Goal: Task Accomplishment & Management: Use online tool/utility

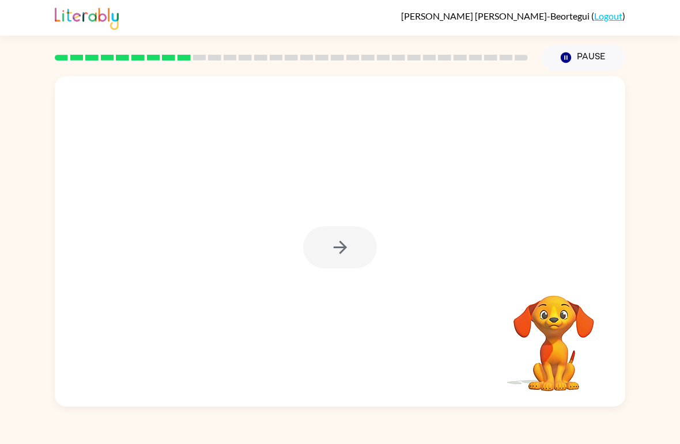
click at [328, 230] on div at bounding box center [340, 247] width 74 height 42
click at [328, 229] on button "button" at bounding box center [340, 247] width 74 height 42
click at [343, 226] on div at bounding box center [340, 173] width 570 height 195
click at [331, 243] on div at bounding box center [340, 173] width 570 height 195
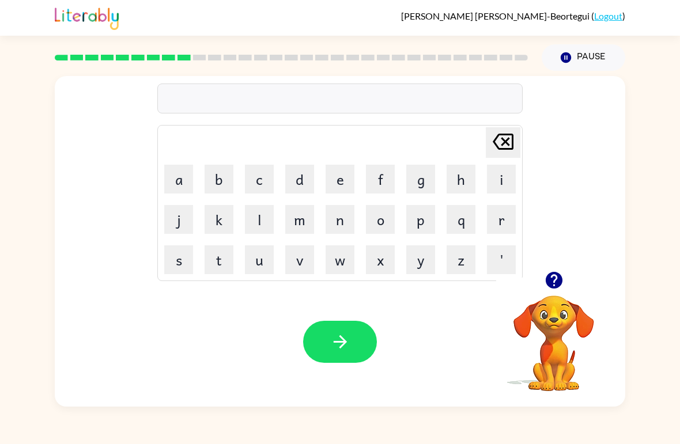
click at [333, 230] on button "n" at bounding box center [339, 219] width 29 height 29
click at [472, 191] on button "i" at bounding box center [501, 179] width 29 height 29
click at [226, 184] on button "b" at bounding box center [218, 179] width 29 height 29
click at [252, 215] on button "l" at bounding box center [259, 219] width 29 height 29
click at [344, 329] on button "button" at bounding box center [340, 342] width 74 height 42
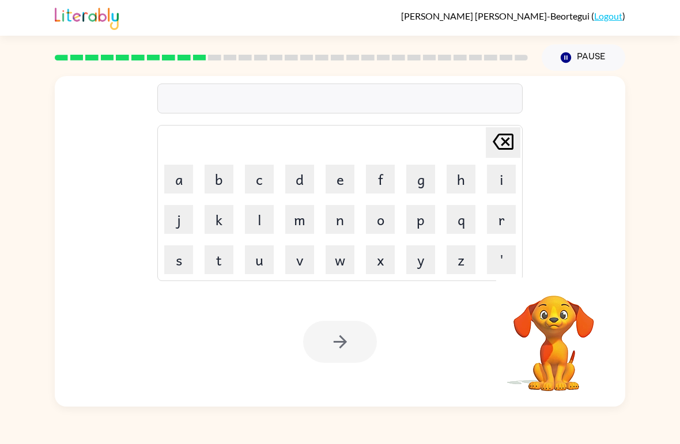
click at [472, 63] on button "Pause Pause" at bounding box center [583, 57] width 84 height 26
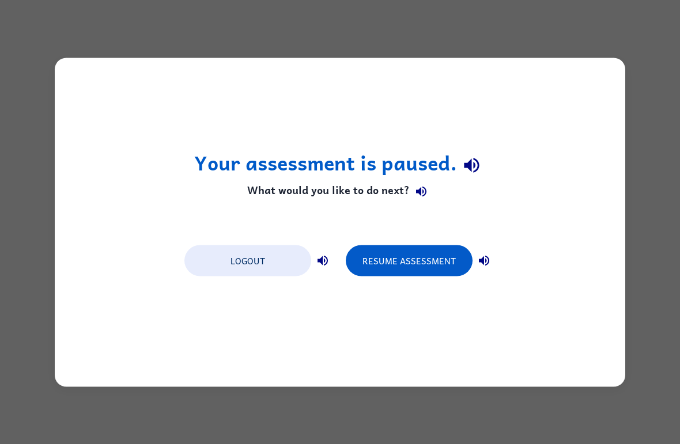
click at [12, 119] on div "Your assessment is paused. What would you like to do next? Logout Resume Assess…" at bounding box center [340, 222] width 680 height 444
click at [472, 426] on div "Your assessment is paused. What would you like to do next? Logout Resume Assess…" at bounding box center [340, 222] width 680 height 444
click at [442, 256] on button "Resume Assessment" at bounding box center [409, 260] width 127 height 31
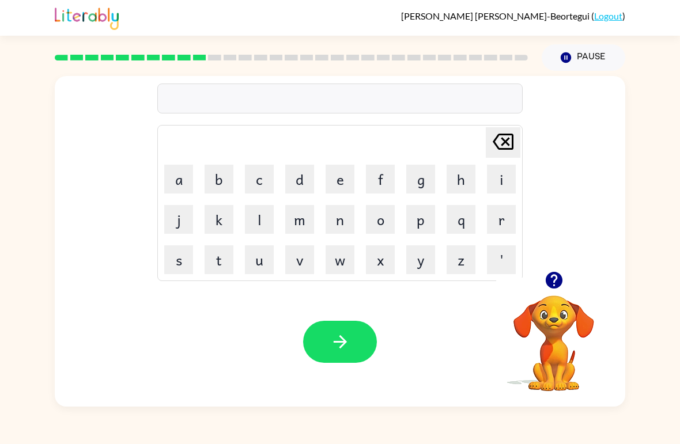
click at [472, 54] on icon "button" at bounding box center [565, 57] width 10 height 10
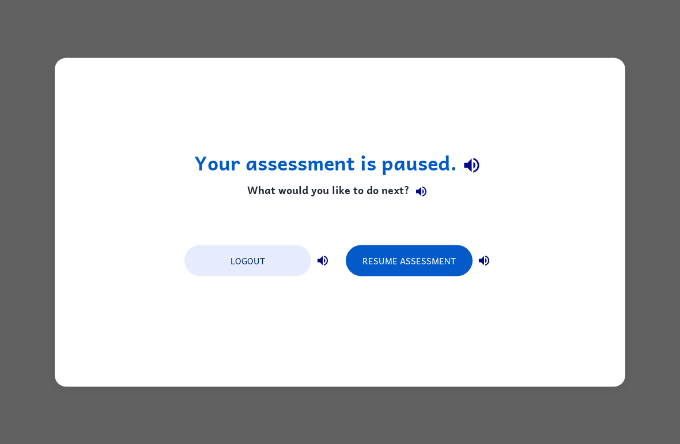
click at [223, 252] on button "Logout" at bounding box center [247, 260] width 127 height 31
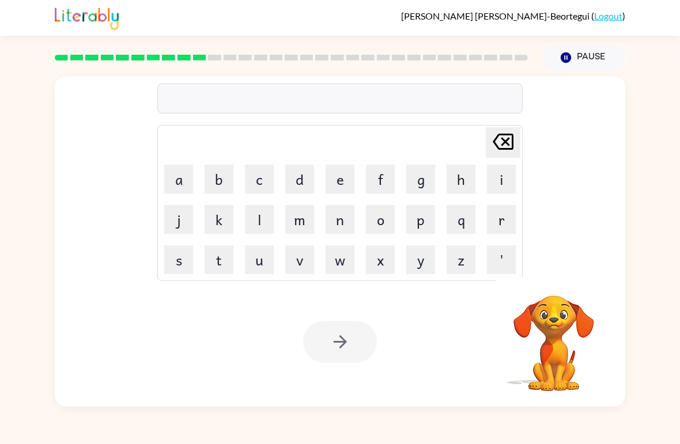
click at [674, 346] on div "[PERSON_NAME] last character input a b c d e f g h i j k l m n o p q r s t u v …" at bounding box center [340, 239] width 680 height 336
click at [185, 191] on button "a" at bounding box center [178, 179] width 29 height 29
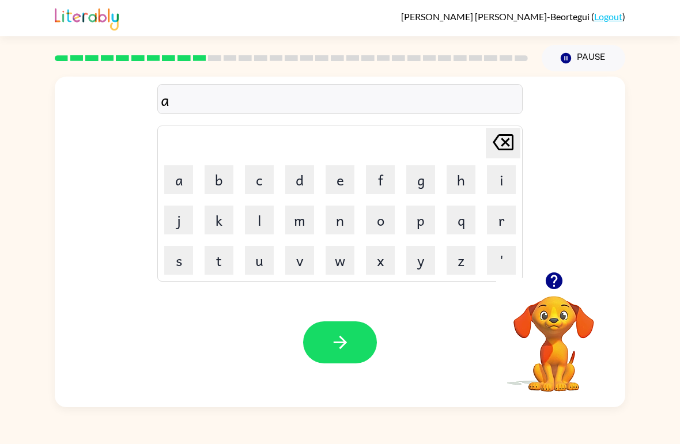
click at [295, 233] on button "m" at bounding box center [299, 219] width 29 height 29
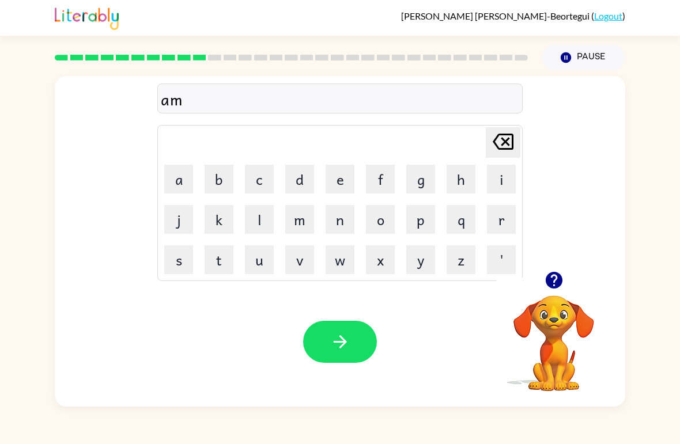
click at [266, 248] on button "u" at bounding box center [259, 259] width 29 height 29
click at [232, 226] on button "k" at bounding box center [218, 219] width 29 height 29
click at [511, 143] on icon at bounding box center [502, 142] width 21 height 16
click at [509, 147] on icon "[PERSON_NAME] last character input" at bounding box center [503, 142] width 28 height 28
click at [512, 137] on icon at bounding box center [502, 142] width 21 height 16
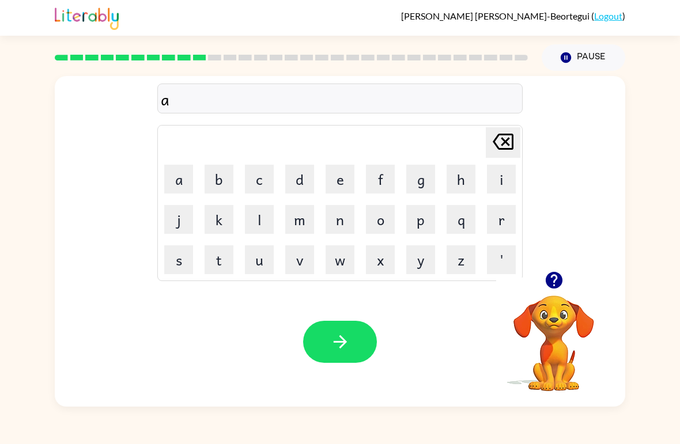
click at [511, 137] on icon at bounding box center [502, 142] width 21 height 16
click at [507, 134] on icon at bounding box center [502, 142] width 21 height 16
click at [169, 184] on button "a" at bounding box center [178, 179] width 29 height 29
click at [347, 223] on button "n" at bounding box center [339, 219] width 29 height 29
click at [389, 182] on button "f" at bounding box center [380, 179] width 29 height 29
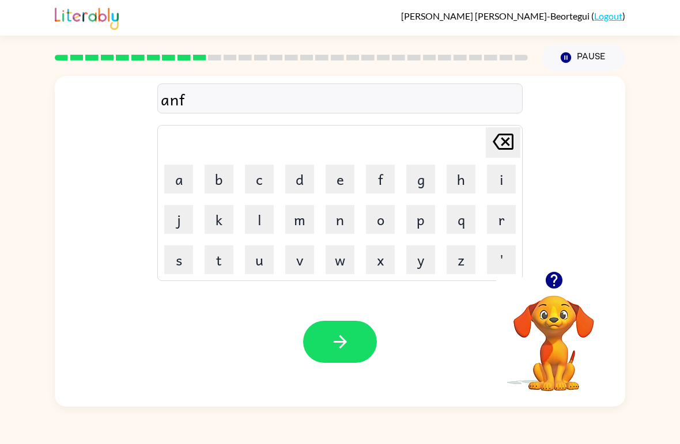
click at [381, 215] on button "o" at bounding box center [380, 219] width 29 height 29
click at [263, 216] on button "l" at bounding box center [259, 219] width 29 height 29
click at [361, 185] on td "f" at bounding box center [380, 179] width 39 height 39
click at [381, 207] on button "o" at bounding box center [380, 219] width 29 height 29
click at [503, 150] on icon at bounding box center [502, 142] width 21 height 16
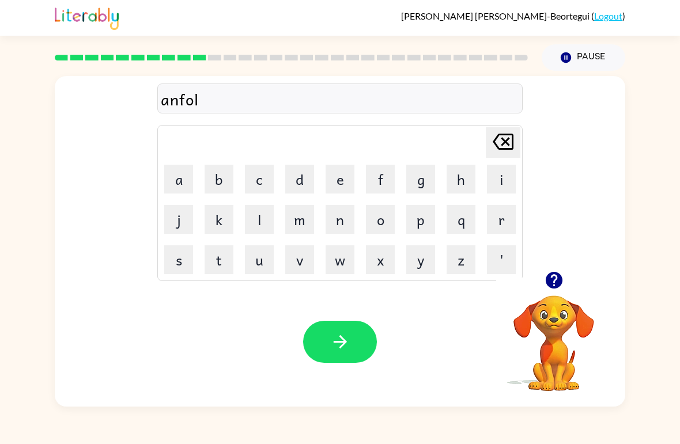
click at [331, 345] on icon "button" at bounding box center [340, 342] width 20 height 20
click at [427, 232] on button "p" at bounding box center [420, 219] width 29 height 29
click at [434, 219] on button "p" at bounding box center [420, 219] width 29 height 29
click at [328, 200] on td "n" at bounding box center [339, 219] width 39 height 39
click at [285, 228] on button "m" at bounding box center [299, 219] width 29 height 29
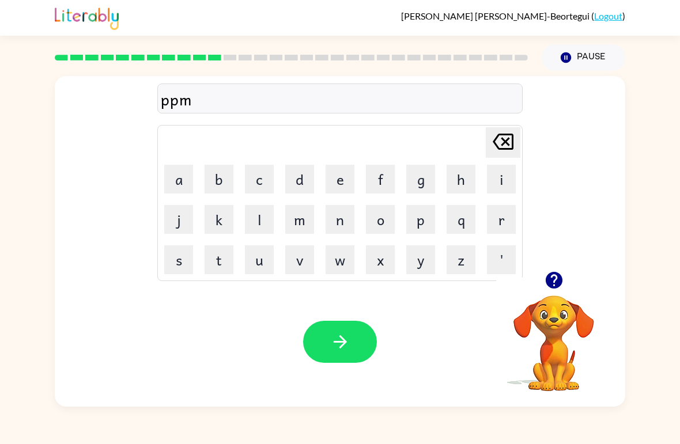
click at [352, 350] on button "button" at bounding box center [340, 342] width 74 height 42
click at [578, 55] on button "Pause Pause" at bounding box center [583, 57] width 84 height 26
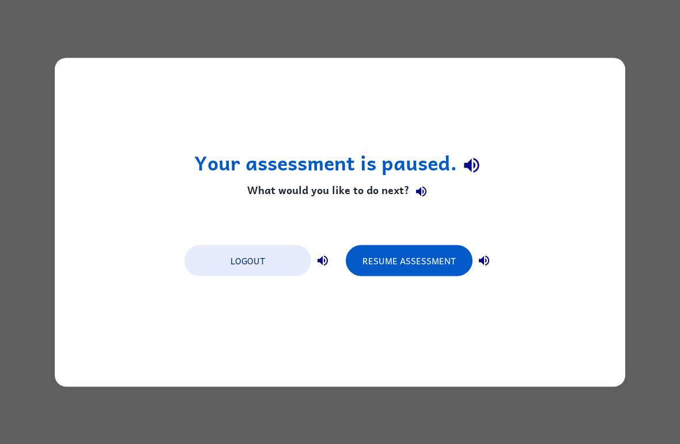
click at [386, 256] on button "Resume Assessment" at bounding box center [409, 260] width 127 height 31
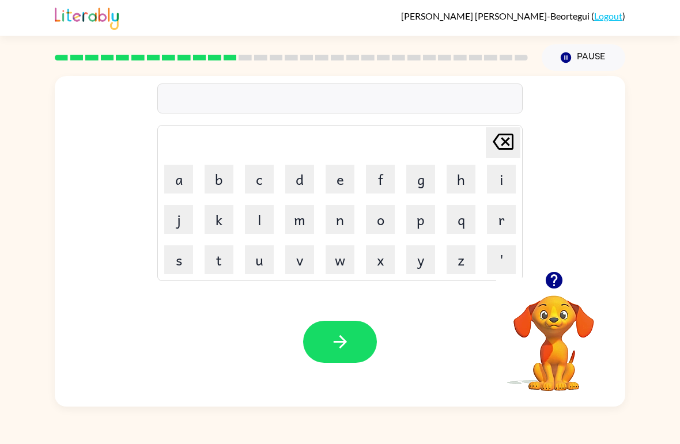
click at [560, 270] on button "button" at bounding box center [553, 279] width 29 height 29
click at [560, 278] on icon "button" at bounding box center [553, 280] width 17 height 17
click at [248, 175] on button "c" at bounding box center [259, 179] width 29 height 29
click at [500, 136] on icon at bounding box center [502, 142] width 21 height 16
click at [228, 185] on button "b" at bounding box center [218, 179] width 29 height 29
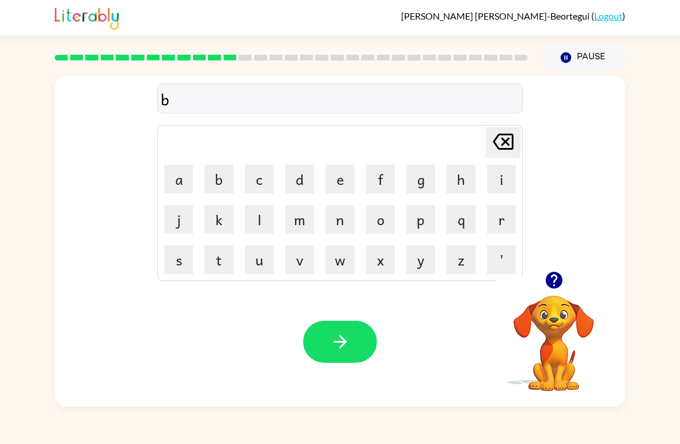
click at [362, 182] on td "f" at bounding box center [380, 179] width 39 height 39
click at [290, 173] on button "d" at bounding box center [299, 179] width 29 height 29
click at [502, 131] on icon "[PERSON_NAME] last character input" at bounding box center [503, 142] width 28 height 28
click at [502, 130] on icon "[PERSON_NAME] last character input" at bounding box center [503, 142] width 28 height 28
click at [560, 268] on button "button" at bounding box center [553, 279] width 29 height 29
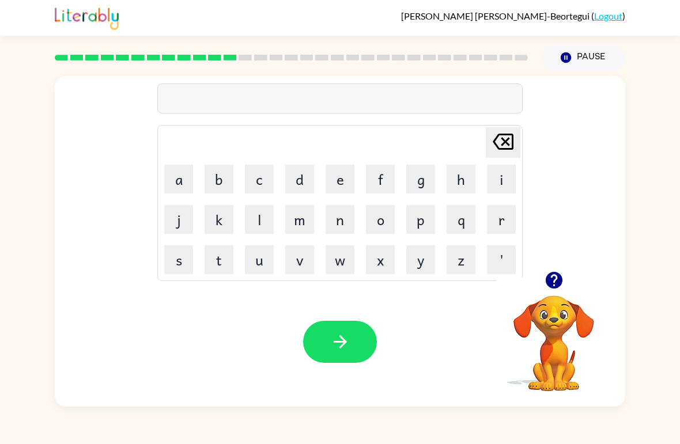
click at [231, 177] on button "b" at bounding box center [218, 179] width 29 height 29
click at [349, 177] on button "e" at bounding box center [339, 179] width 29 height 29
click at [542, 287] on button "button" at bounding box center [553, 279] width 29 height 29
click at [300, 185] on button "d" at bounding box center [299, 179] width 29 height 29
click at [226, 252] on button "t" at bounding box center [218, 259] width 29 height 29
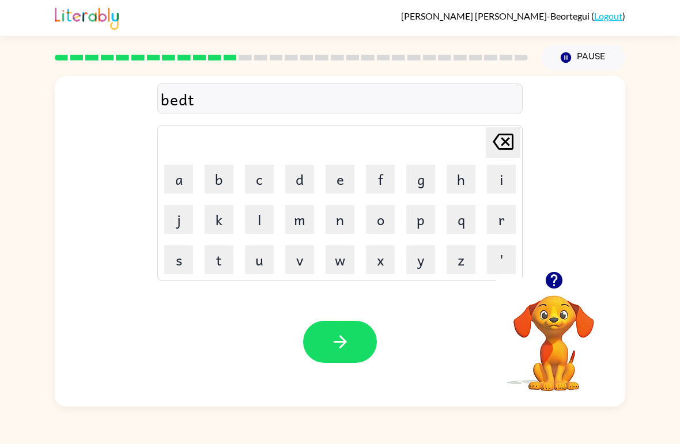
click at [496, 145] on icon at bounding box center [502, 142] width 21 height 16
click at [498, 165] on button "i" at bounding box center [501, 179] width 29 height 29
click at [498, 142] on icon "[PERSON_NAME] last character input" at bounding box center [503, 142] width 28 height 28
click at [226, 264] on button "t" at bounding box center [218, 259] width 29 height 29
click at [502, 173] on button "i" at bounding box center [501, 179] width 29 height 29
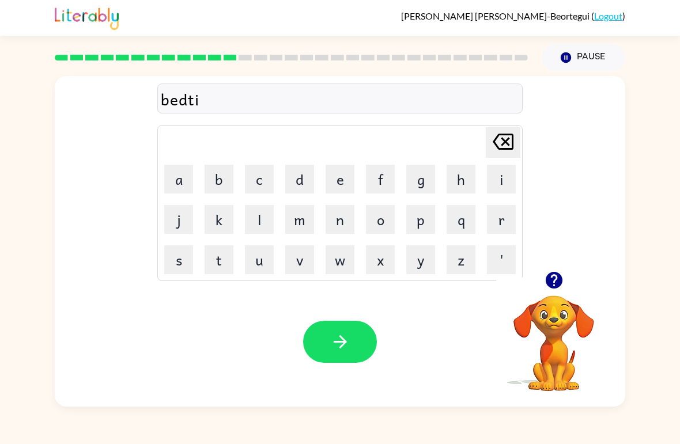
click at [302, 224] on button "m" at bounding box center [299, 219] width 29 height 29
click at [350, 180] on button "e" at bounding box center [339, 179] width 29 height 29
click at [351, 340] on button "button" at bounding box center [340, 342] width 74 height 42
click at [568, 279] on button "button" at bounding box center [553, 279] width 29 height 29
click at [582, 257] on div "[PERSON_NAME] last character input a b c d e f g h i j k l m n o p q r s t u v …" at bounding box center [340, 173] width 570 height 195
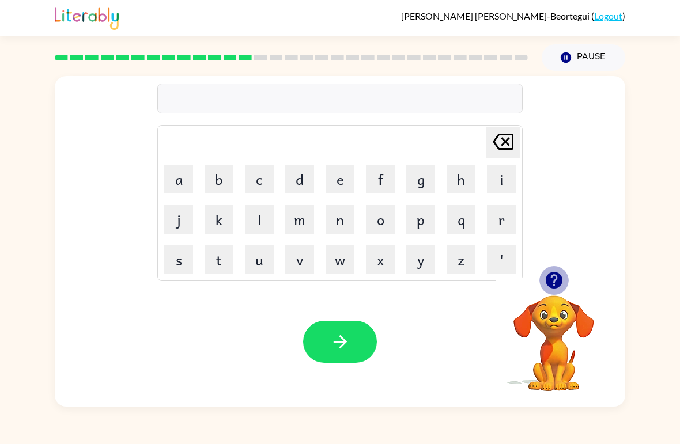
click at [565, 285] on button "button" at bounding box center [553, 279] width 29 height 29
click at [553, 281] on icon "button" at bounding box center [553, 280] width 17 height 17
